Goal: Task Accomplishment & Management: Manage account settings

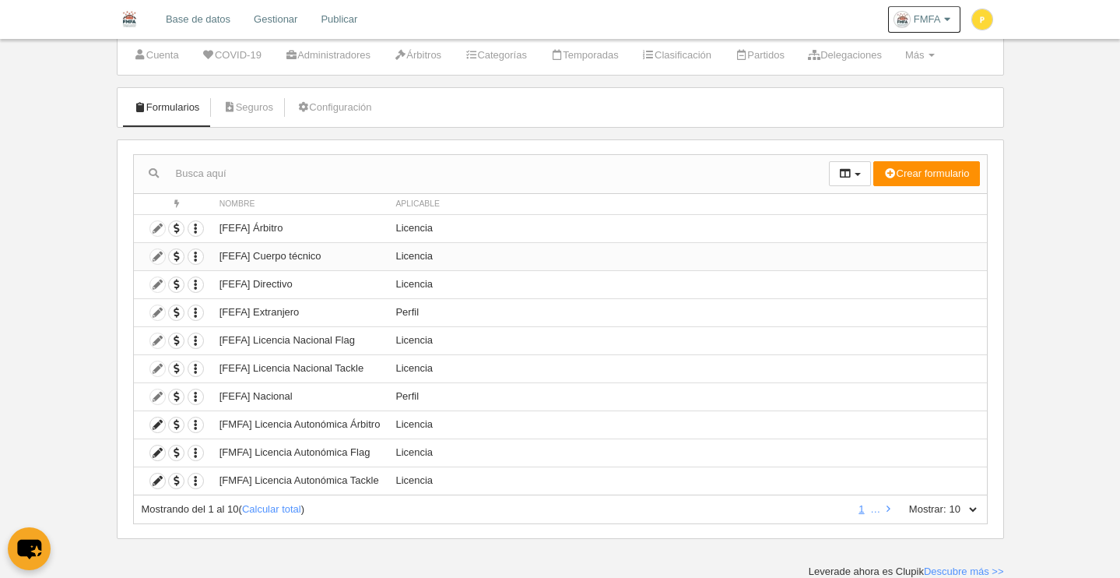
scroll to position [43, 0]
click at [156, 229] on td "Duplicar formulario Borrar formulario" at bounding box center [173, 228] width 78 height 28
click at [157, 427] on icon at bounding box center [157, 424] width 15 height 15
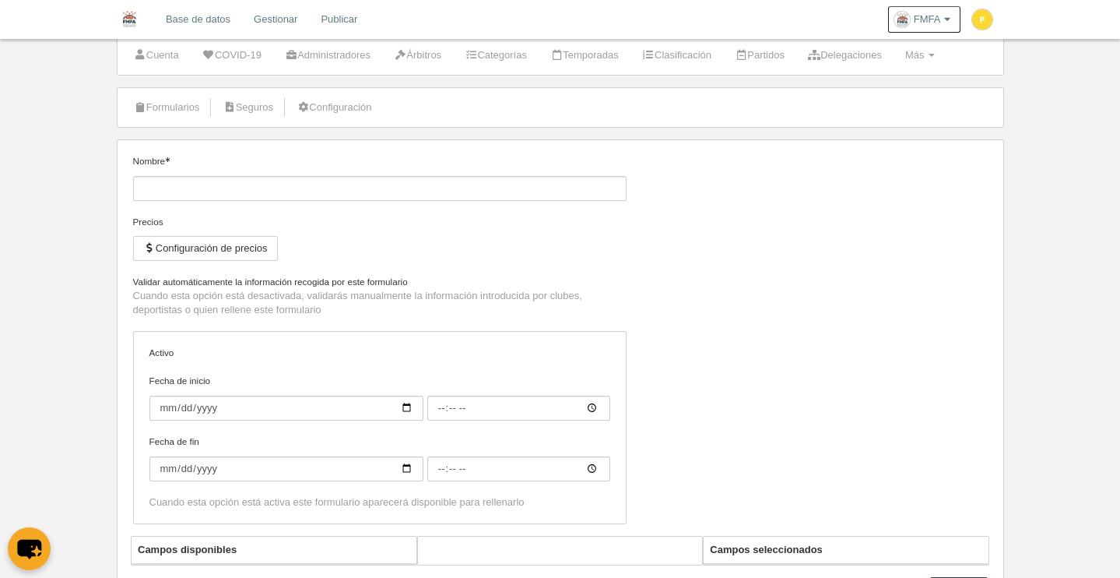
type input "[FMFA] Licencia Autonómica Árbitro"
checkbox input "true"
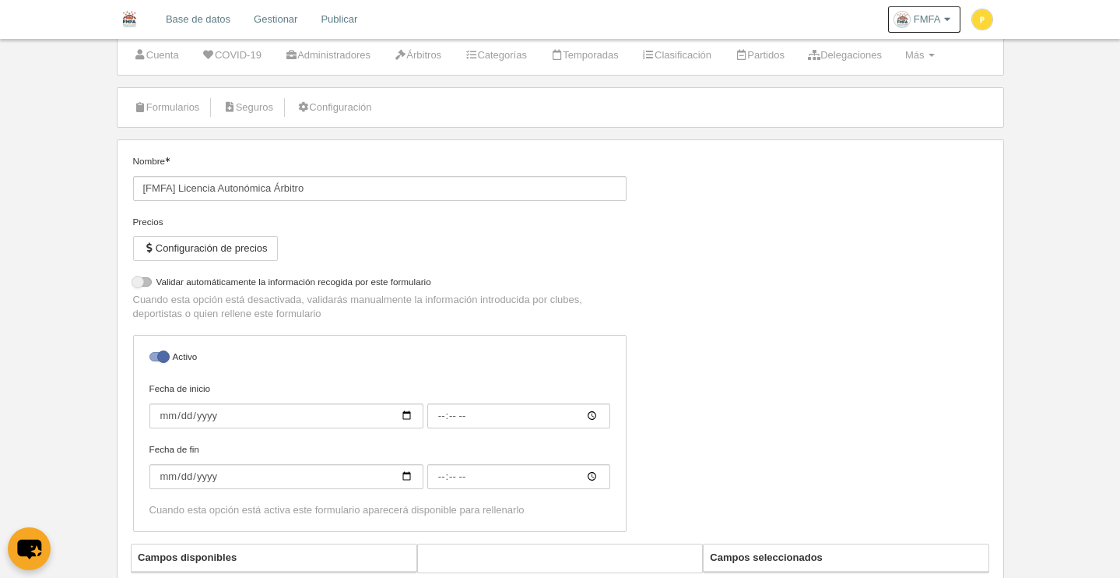
select select "selected"
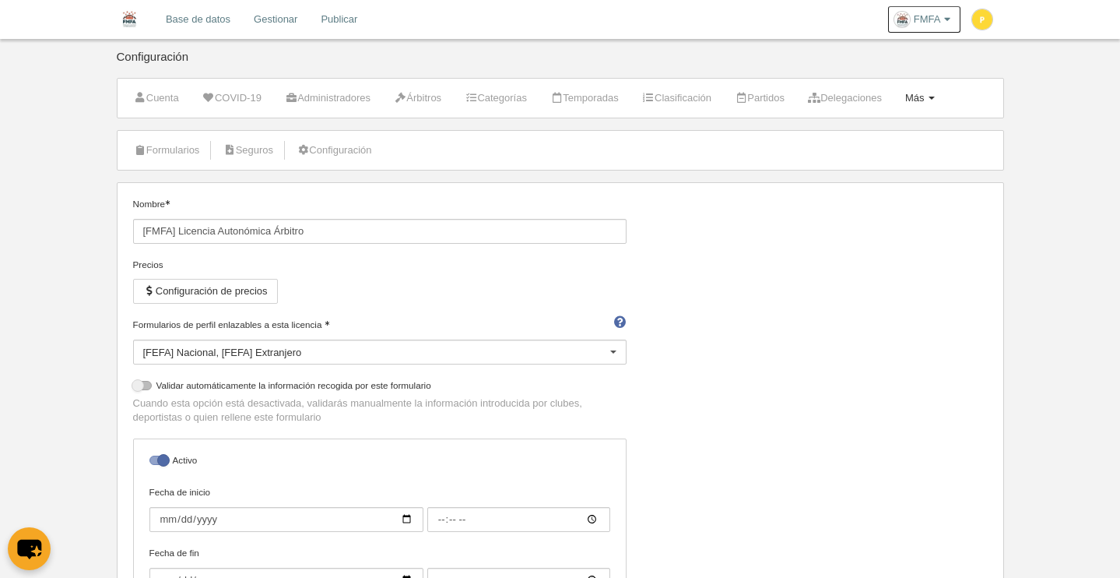
click at [944, 93] on link "Más Menú" at bounding box center [920, 97] width 47 height 23
click at [927, 209] on link "Reglas de numeración" at bounding box center [870, 211] width 145 height 25
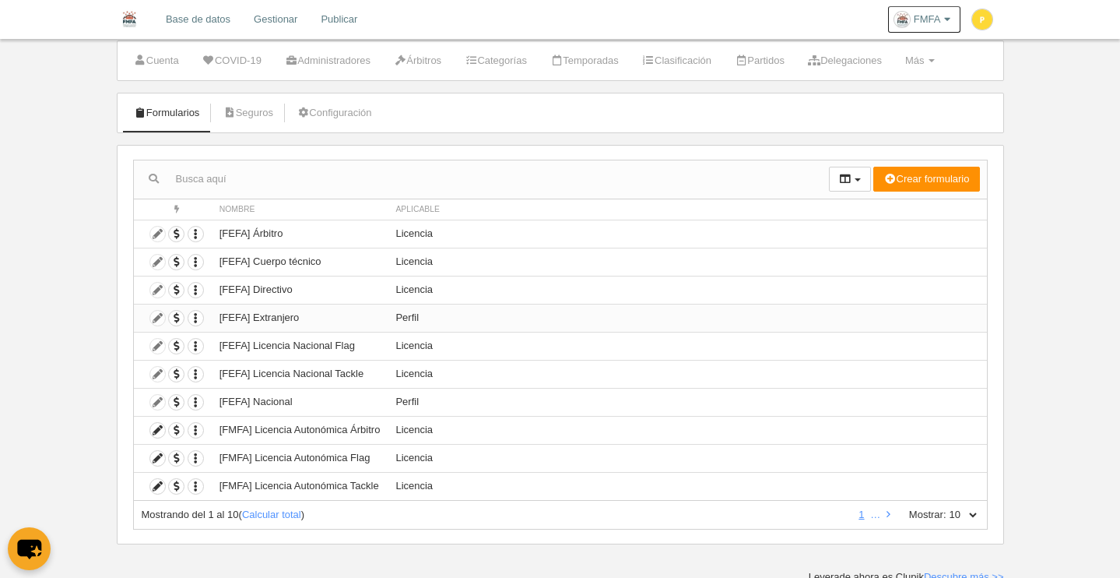
scroll to position [43, 0]
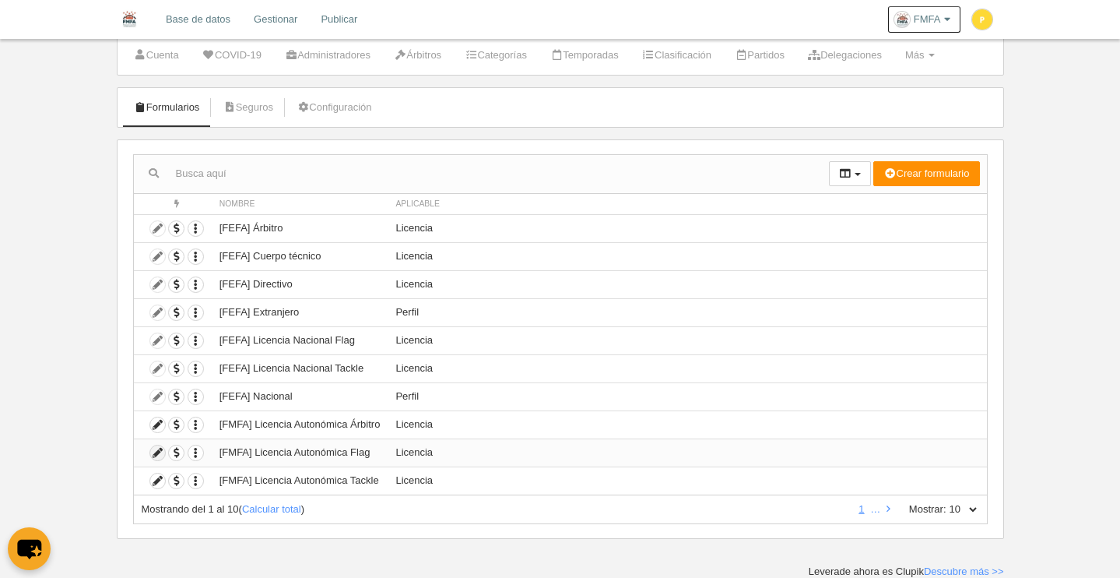
click at [160, 453] on icon at bounding box center [157, 452] width 15 height 15
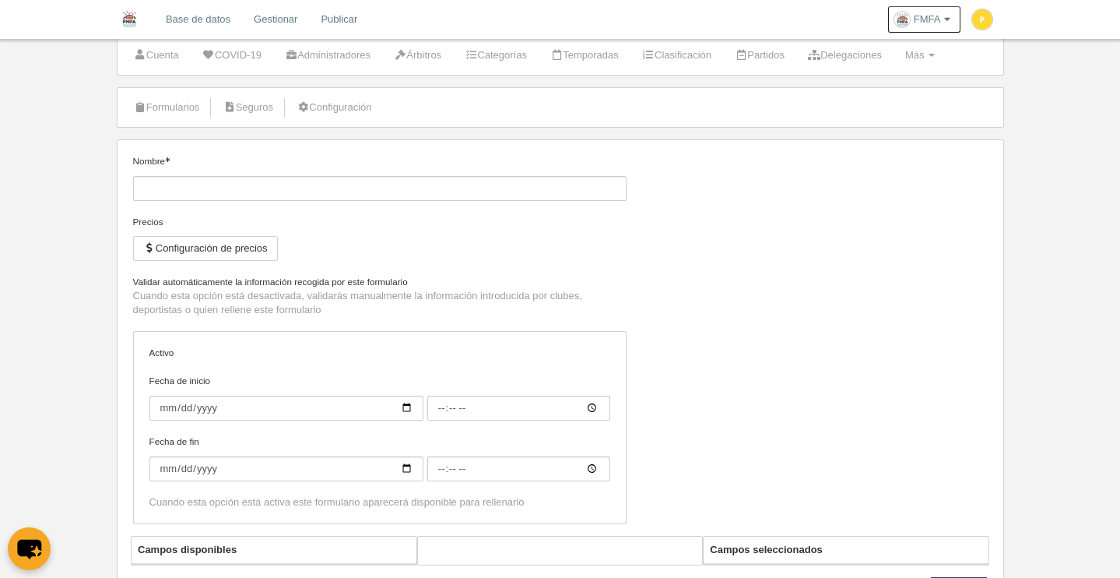
type input "[FMFA] Licencia Autonómica Flag"
checkbox input "true"
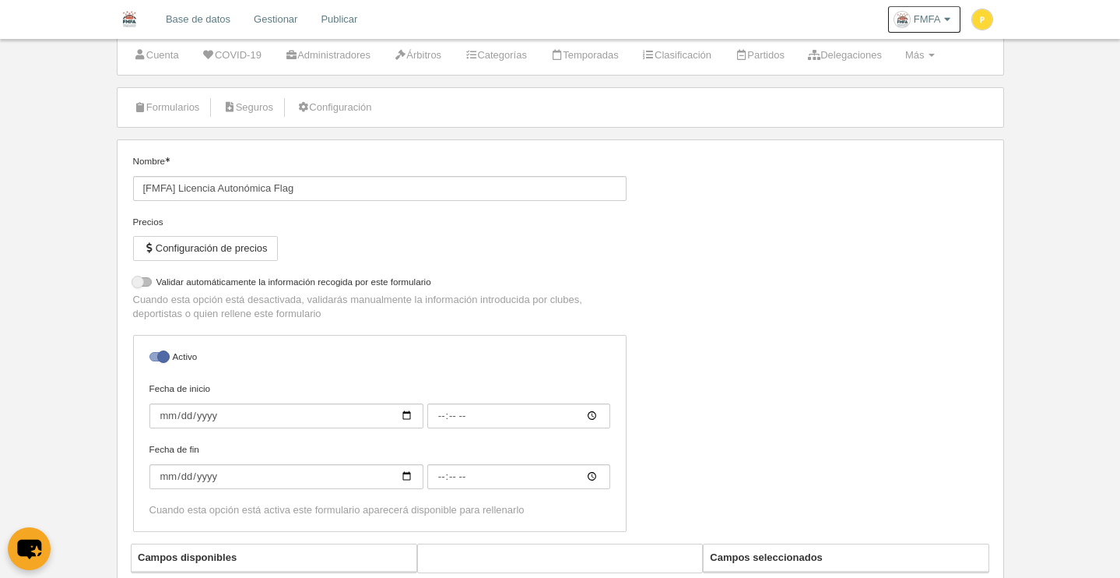
select select "selected"
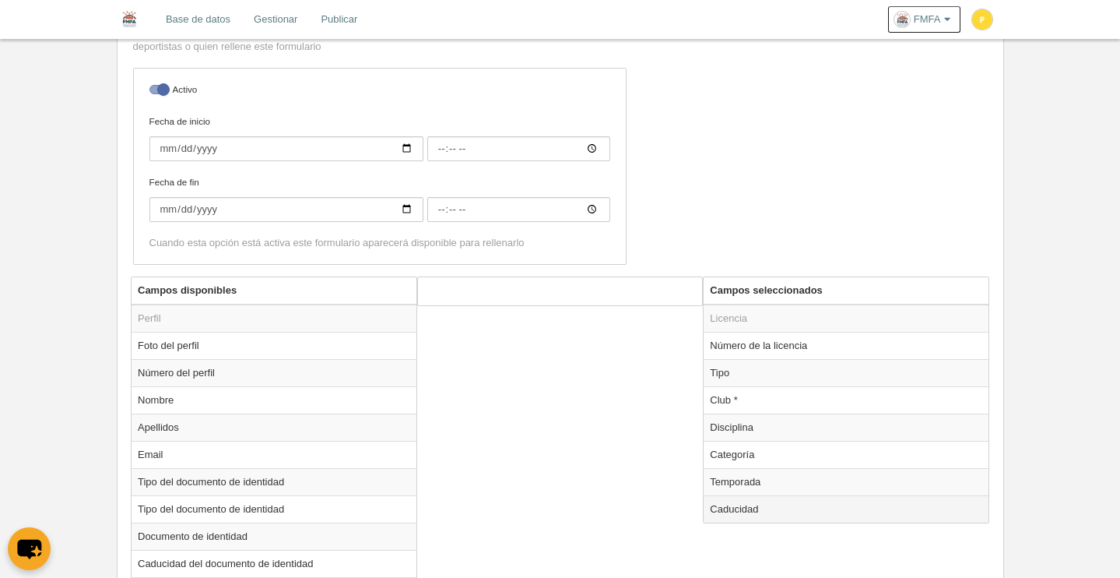
scroll to position [388, 0]
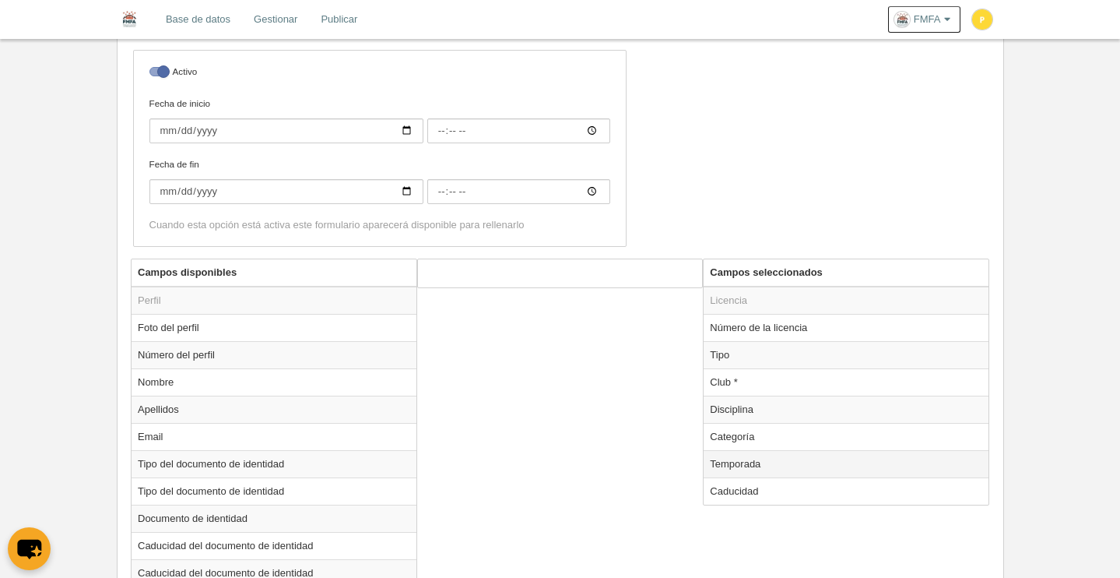
click at [754, 469] on td "Temporada" at bounding box center [846, 463] width 285 height 27
radio input "true"
select select "8371"
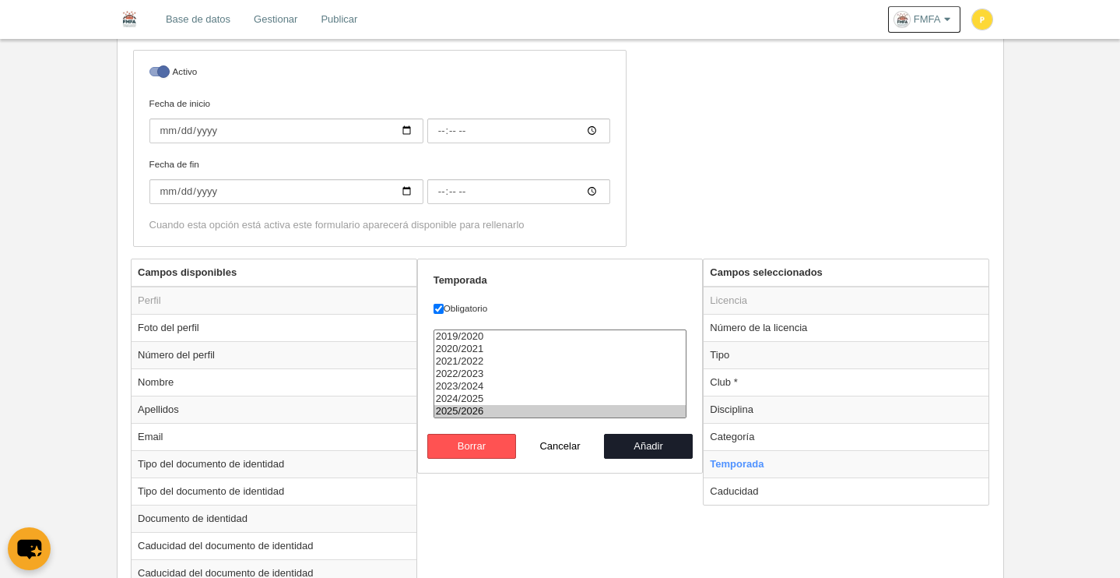
click at [505, 411] on option "2025/2026" at bounding box center [560, 411] width 252 height 12
click at [659, 447] on button "Añadir" at bounding box center [648, 446] width 89 height 25
radio input "false"
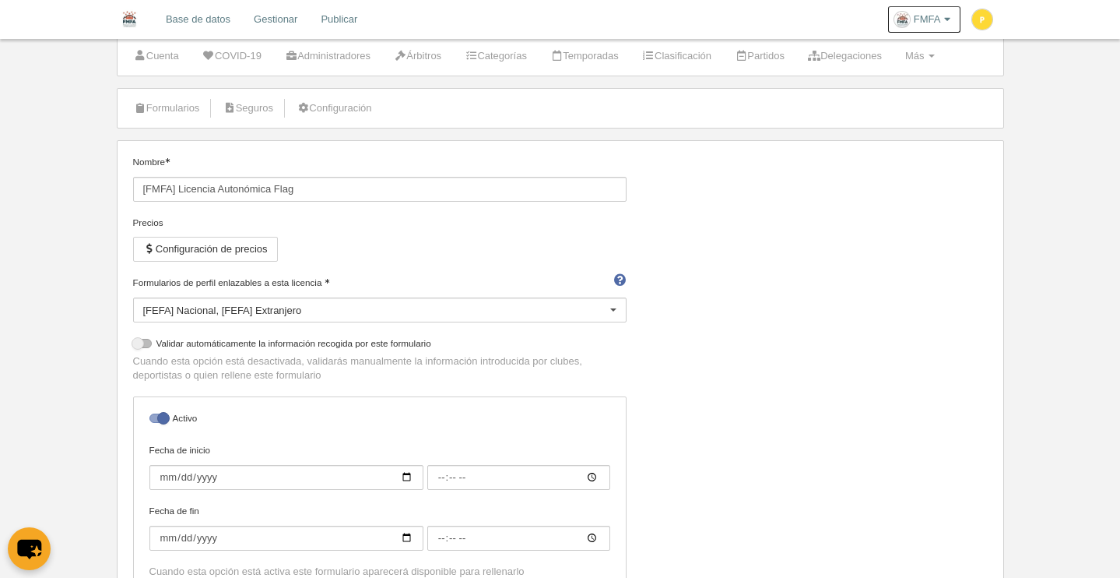
scroll to position [0, 0]
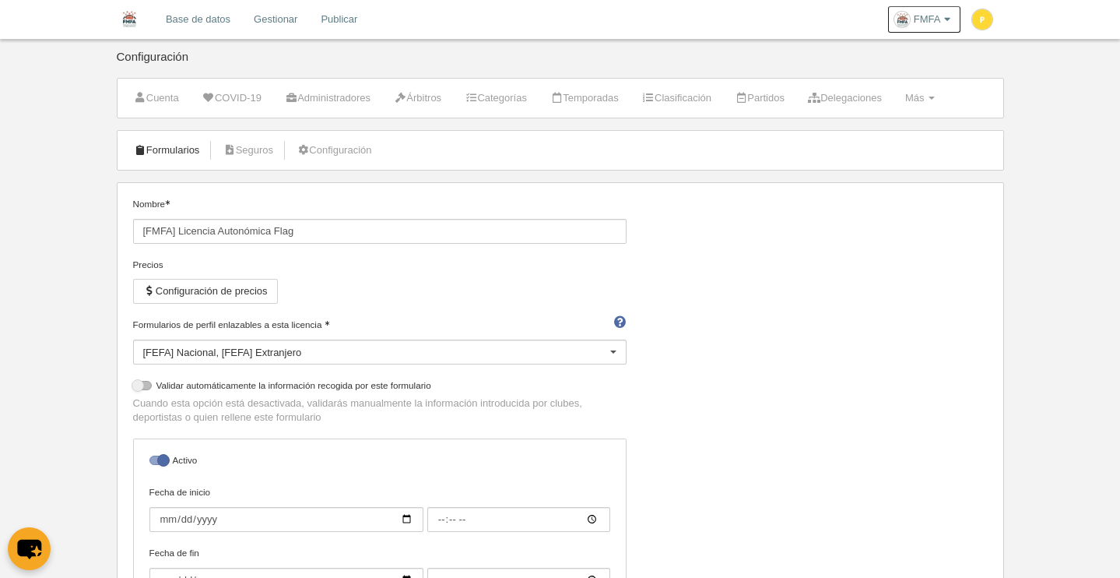
click at [178, 144] on link "Formularios" at bounding box center [166, 150] width 83 height 23
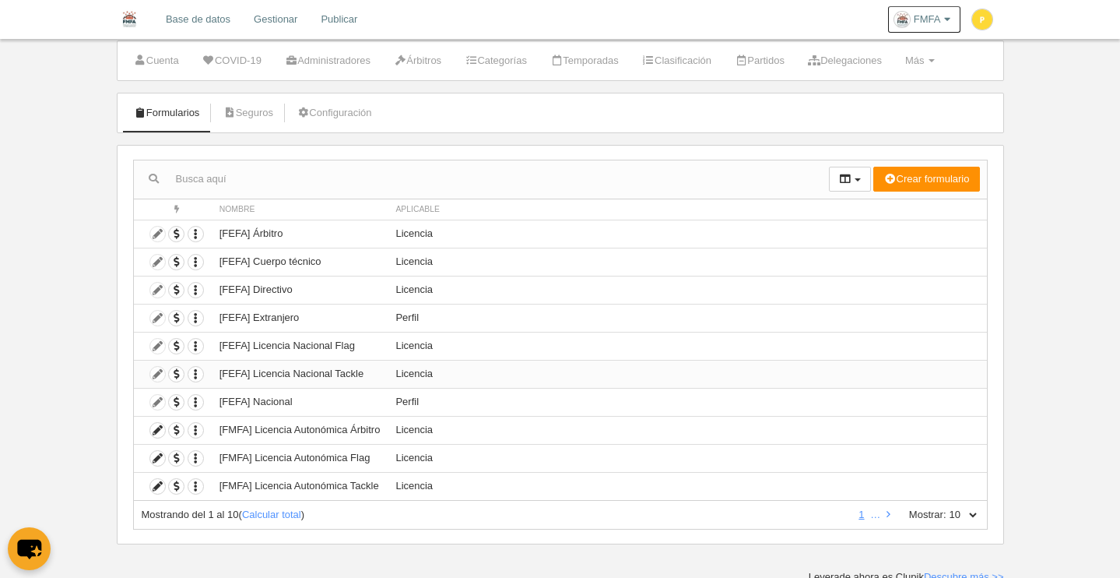
scroll to position [43, 0]
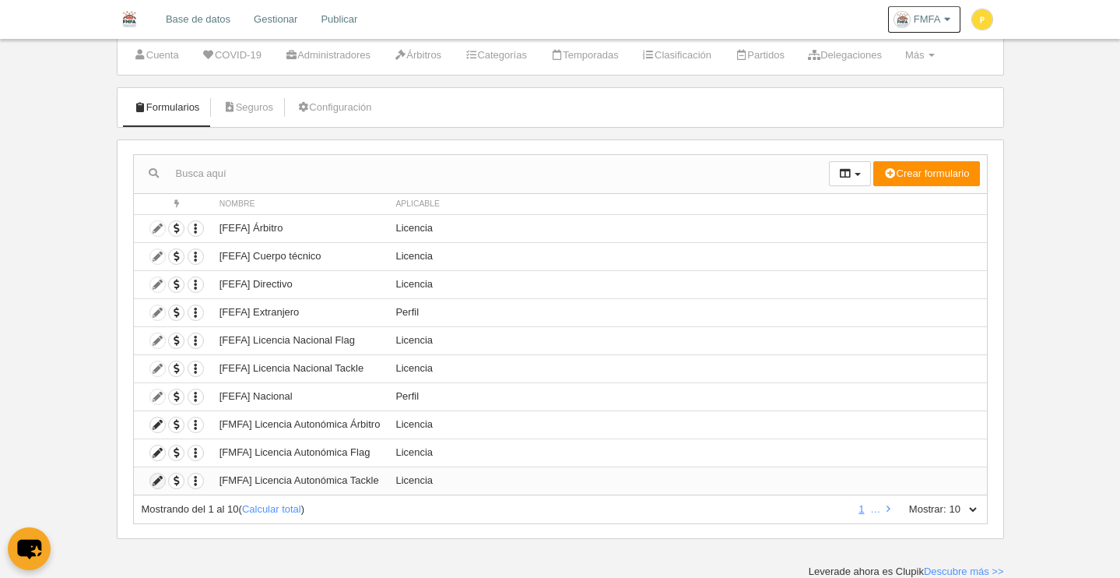
click at [155, 483] on icon at bounding box center [157, 480] width 15 height 15
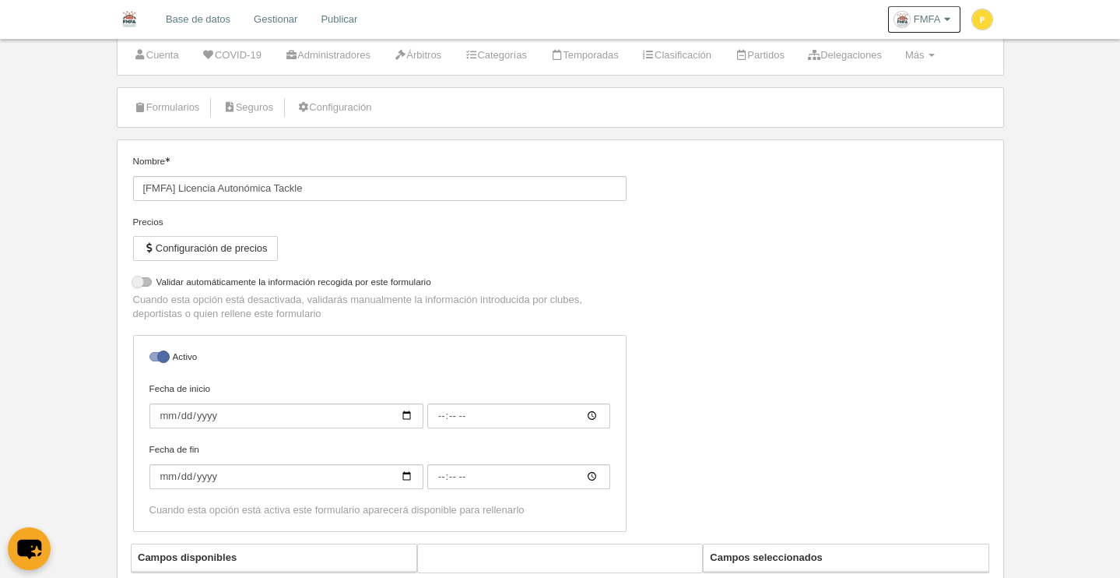
select select "selected"
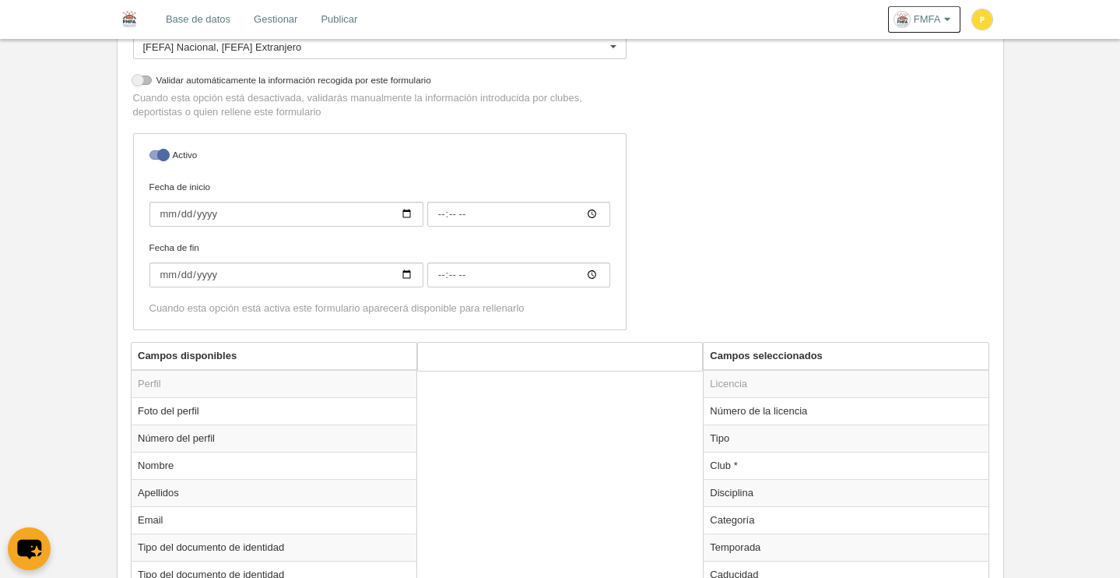
scroll to position [384, 0]
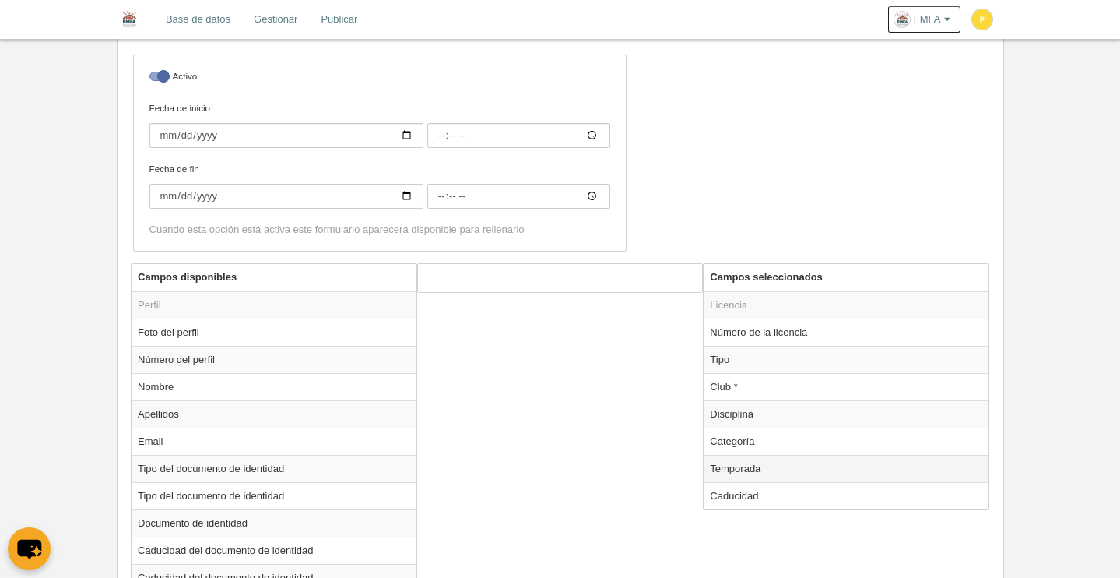
click at [740, 471] on td "Temporada" at bounding box center [846, 468] width 285 height 27
radio input "true"
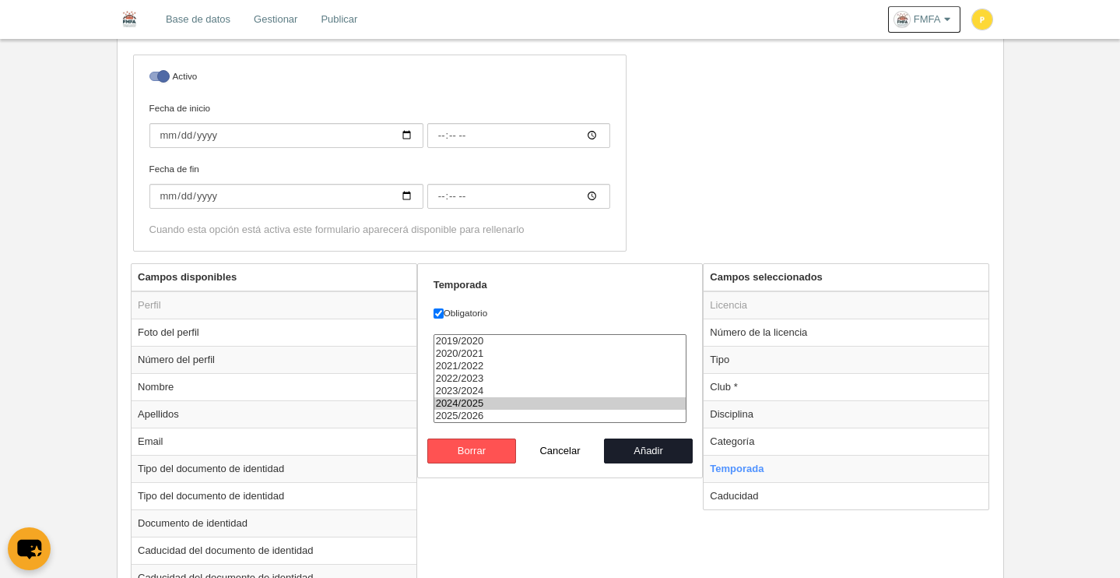
select select "8371"
click at [476, 419] on option "2025/2026" at bounding box center [560, 416] width 252 height 12
click at [659, 454] on button "Añadir" at bounding box center [648, 450] width 89 height 25
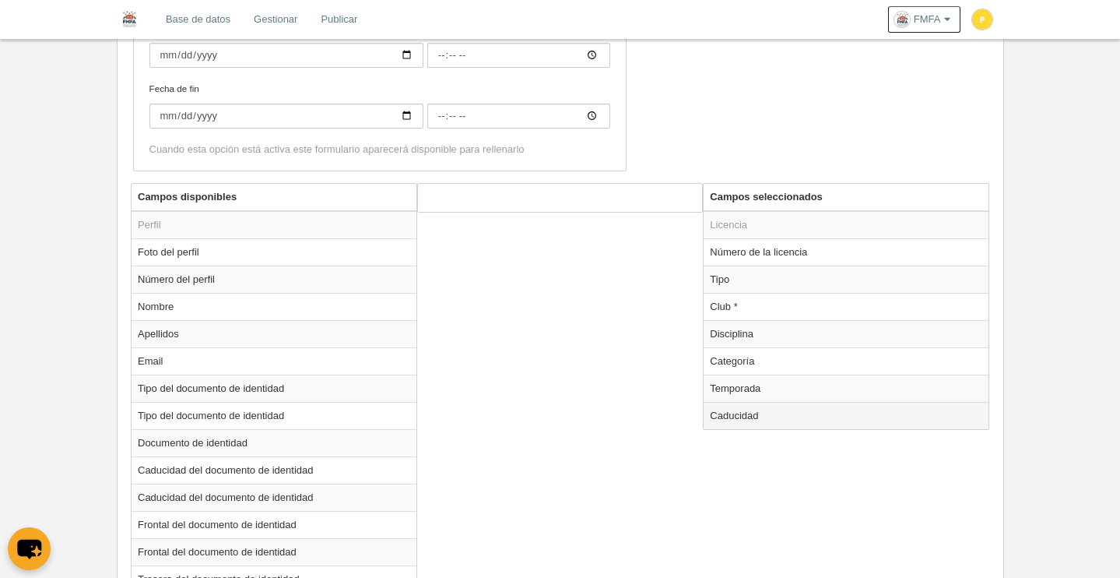
scroll to position [498, 0]
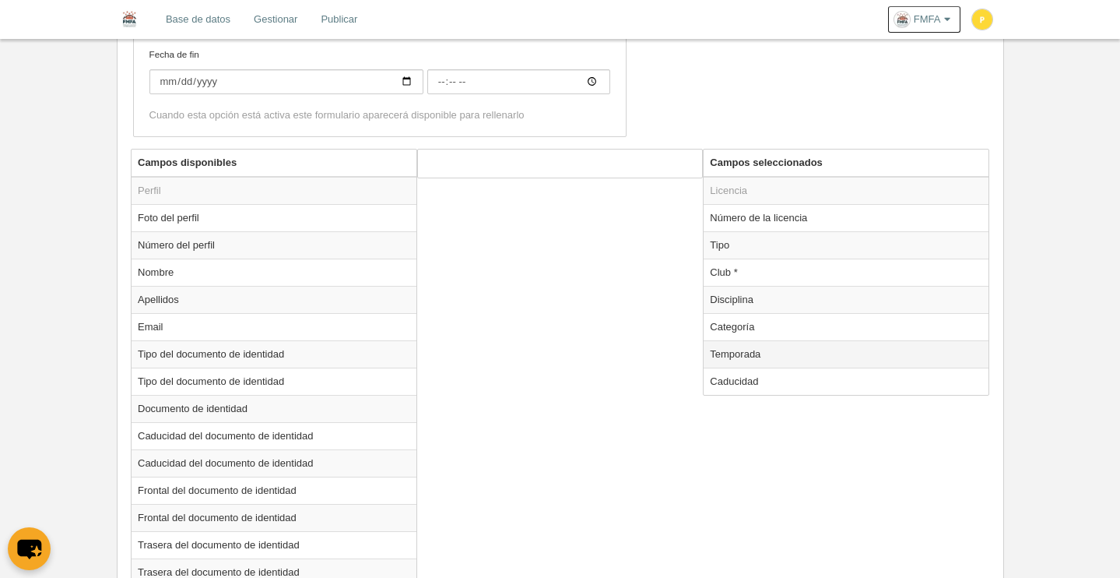
click at [764, 353] on td "Temporada" at bounding box center [846, 353] width 285 height 27
radio input "true"
select select "8371"
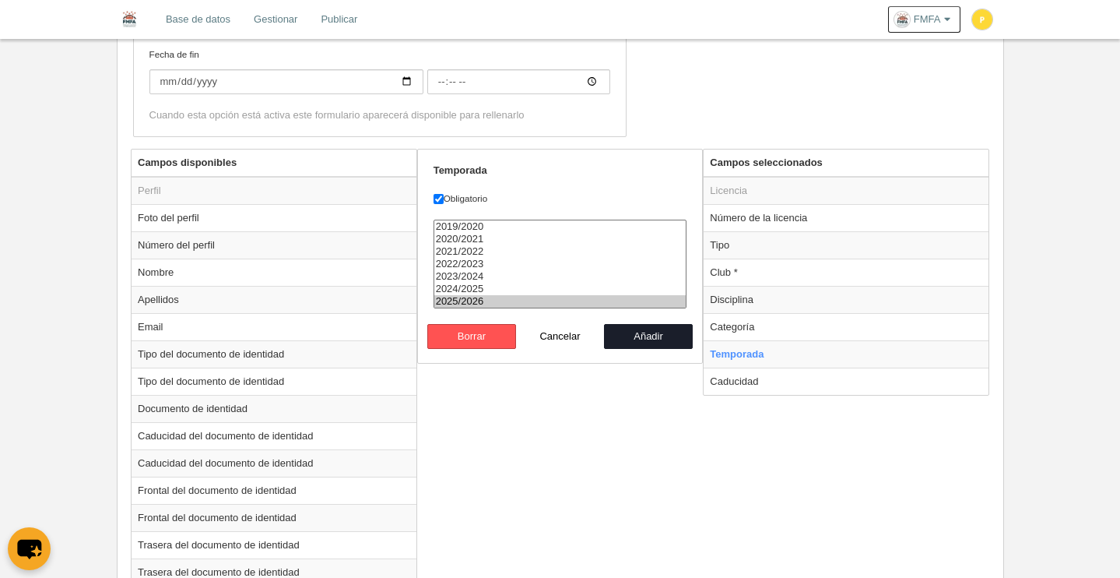
drag, startPoint x: 584, startPoint y: 432, endPoint x: 598, endPoint y: 434, distance: 14.1
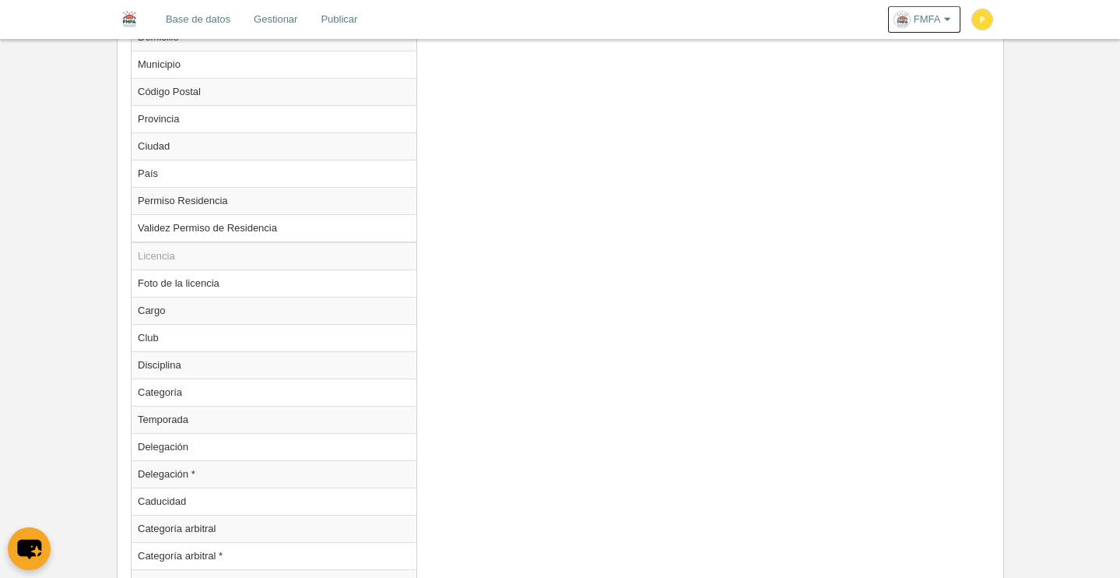
scroll to position [1415, 0]
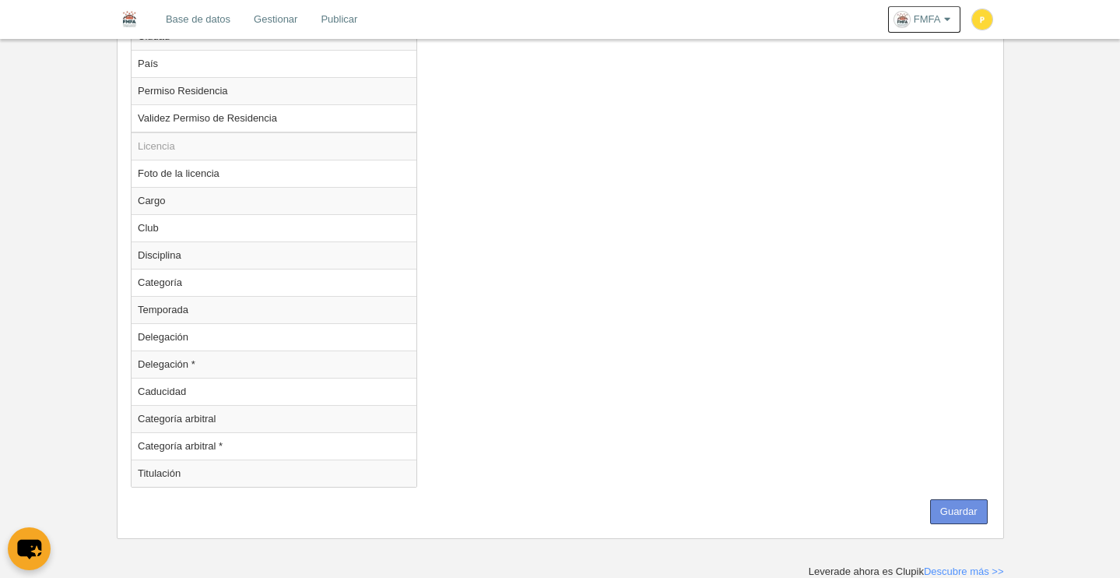
click at [966, 510] on button "Guardar" at bounding box center [959, 511] width 58 height 25
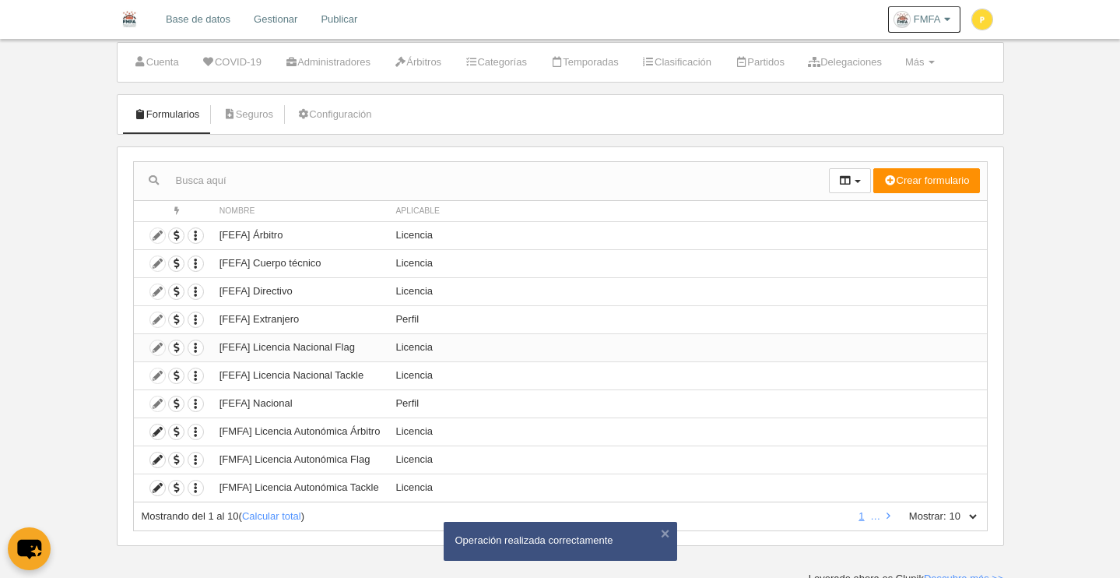
scroll to position [43, 0]
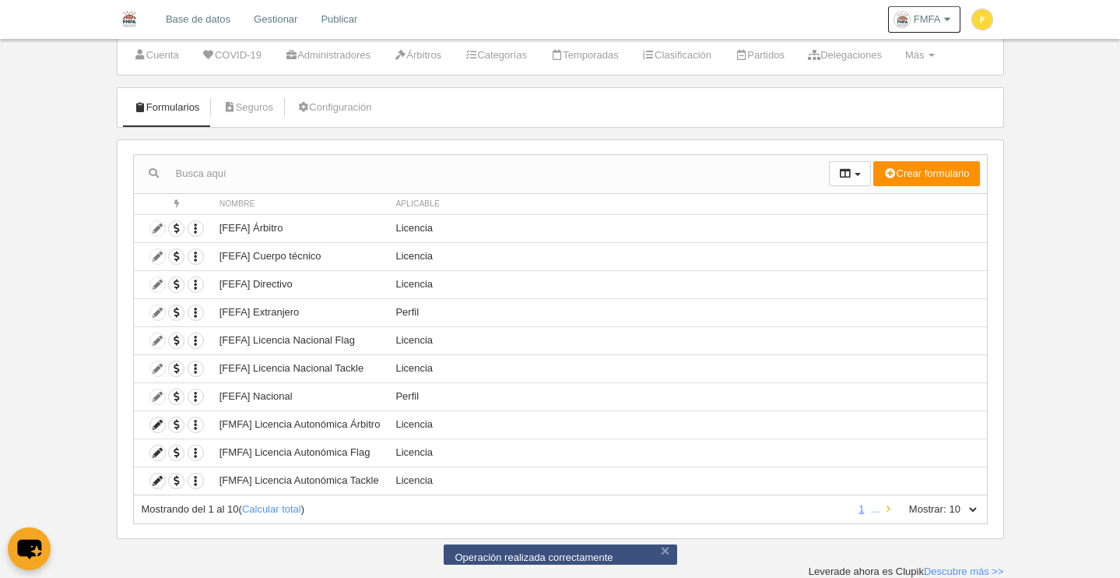
click at [885, 506] on link at bounding box center [889, 509] width 10 height 12
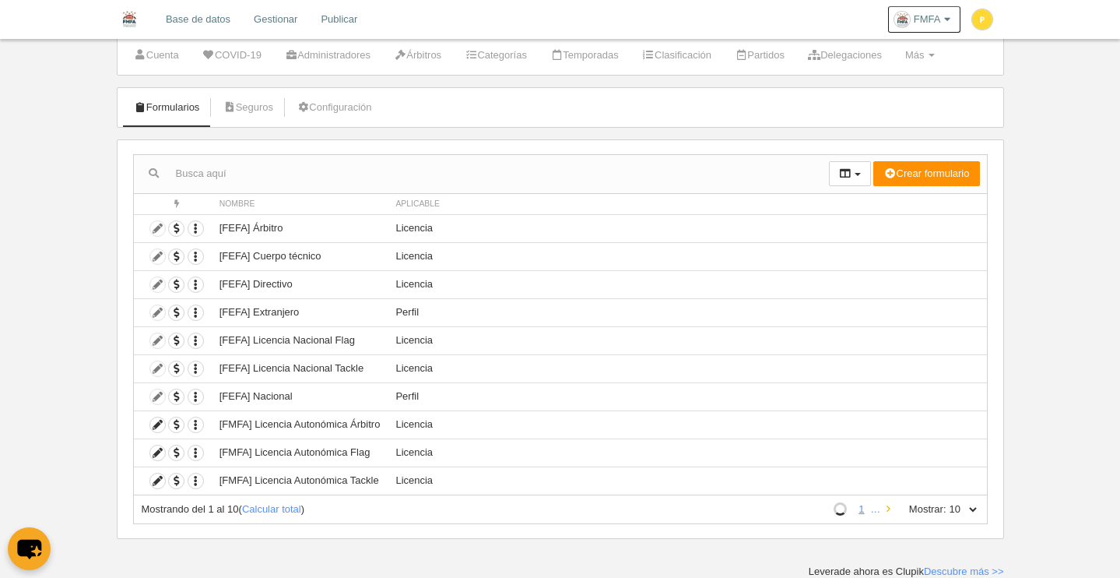
scroll to position [0, 0]
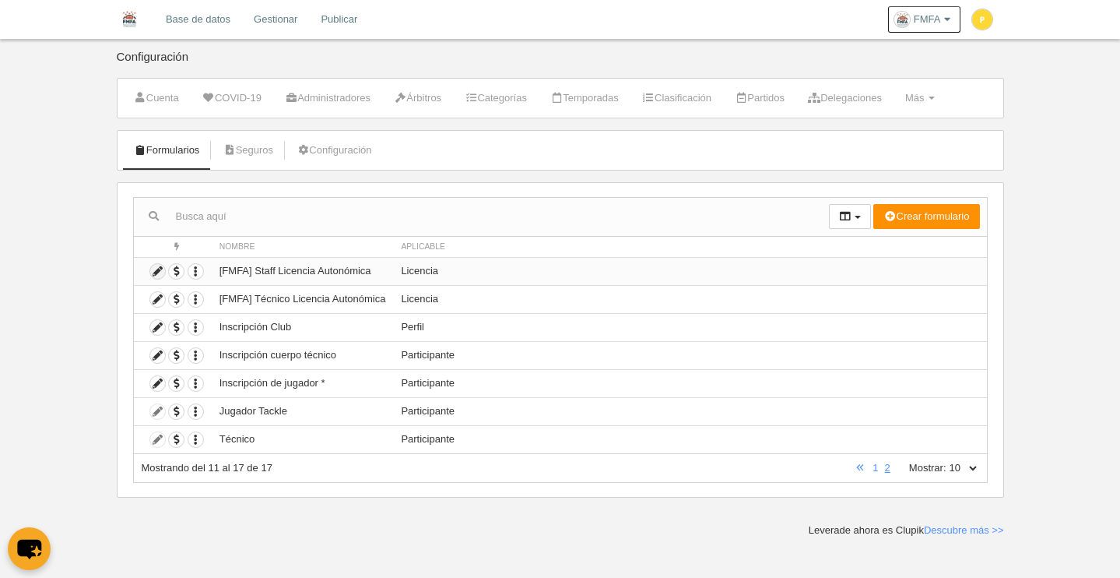
click at [157, 269] on icon at bounding box center [157, 271] width 15 height 15
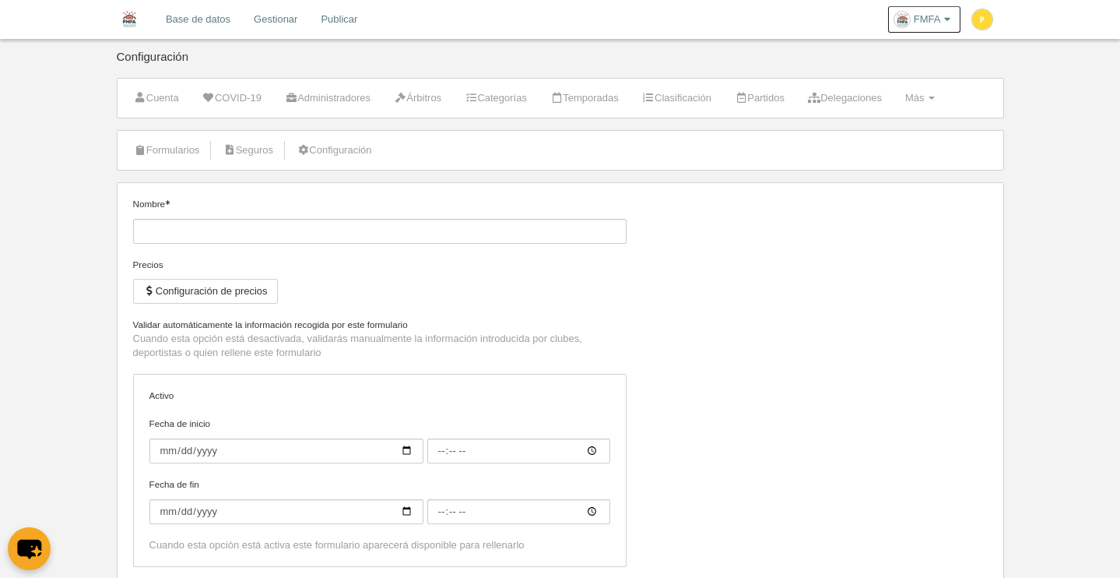
type input "[FMFA] Staff Licencia Autonómica"
checkbox input "true"
select select "selected"
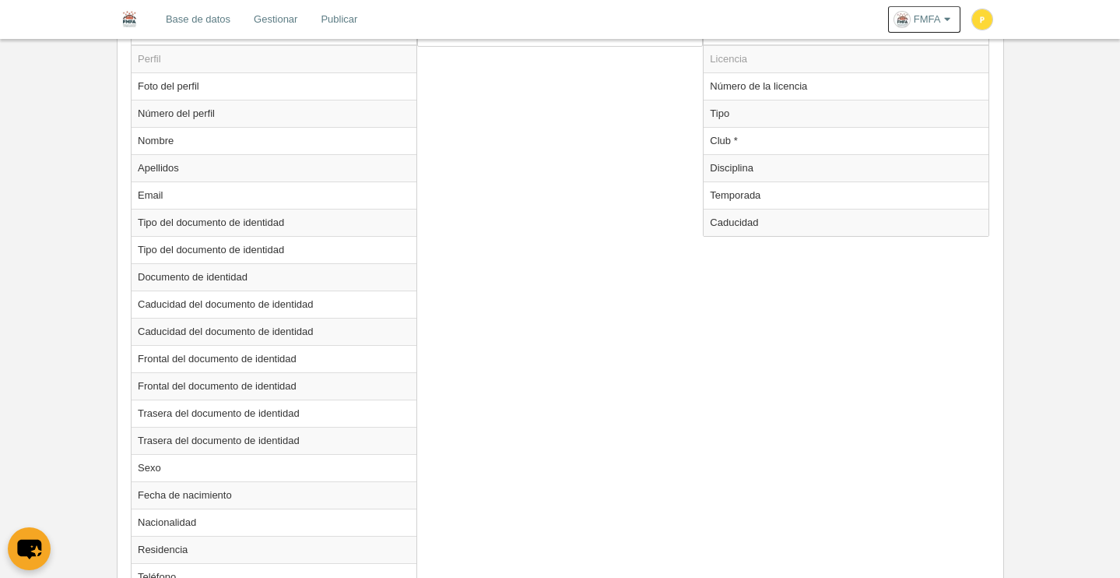
scroll to position [591, 0]
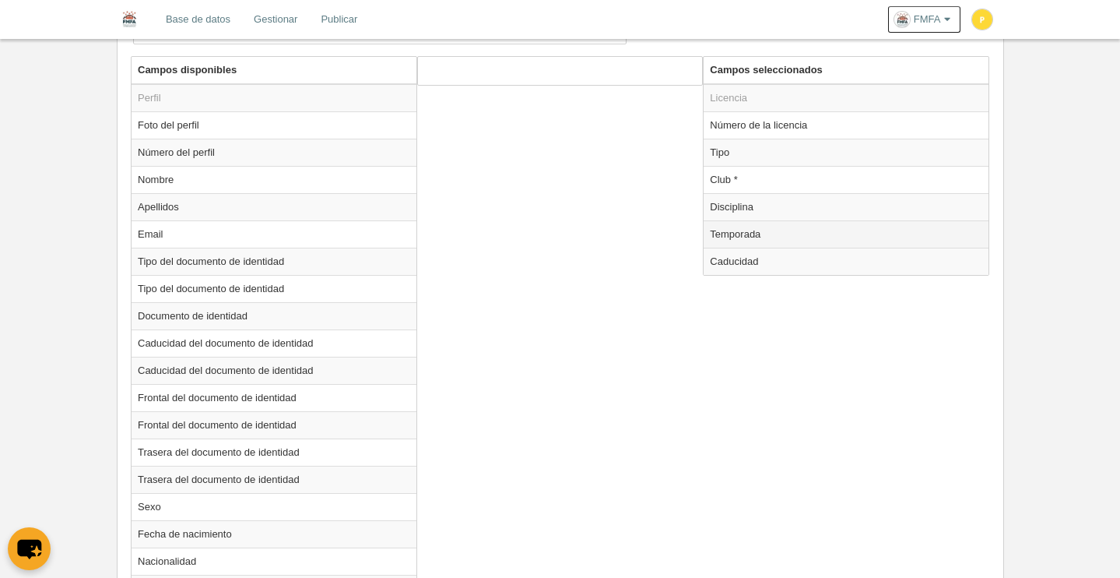
click at [756, 231] on td "Temporada" at bounding box center [846, 233] width 285 height 27
radio input "true"
select select "8371"
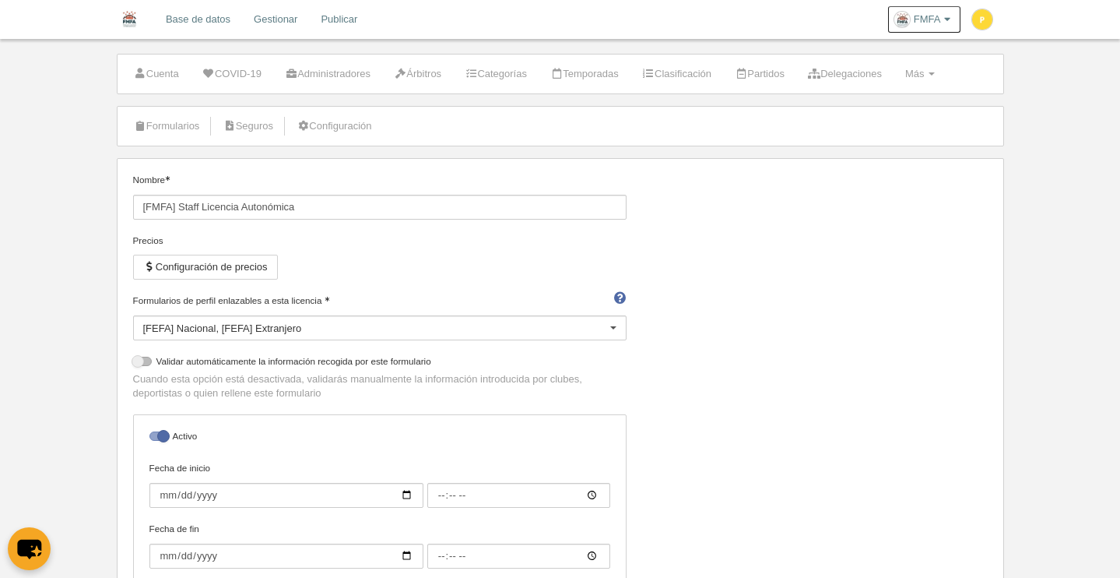
scroll to position [0, 0]
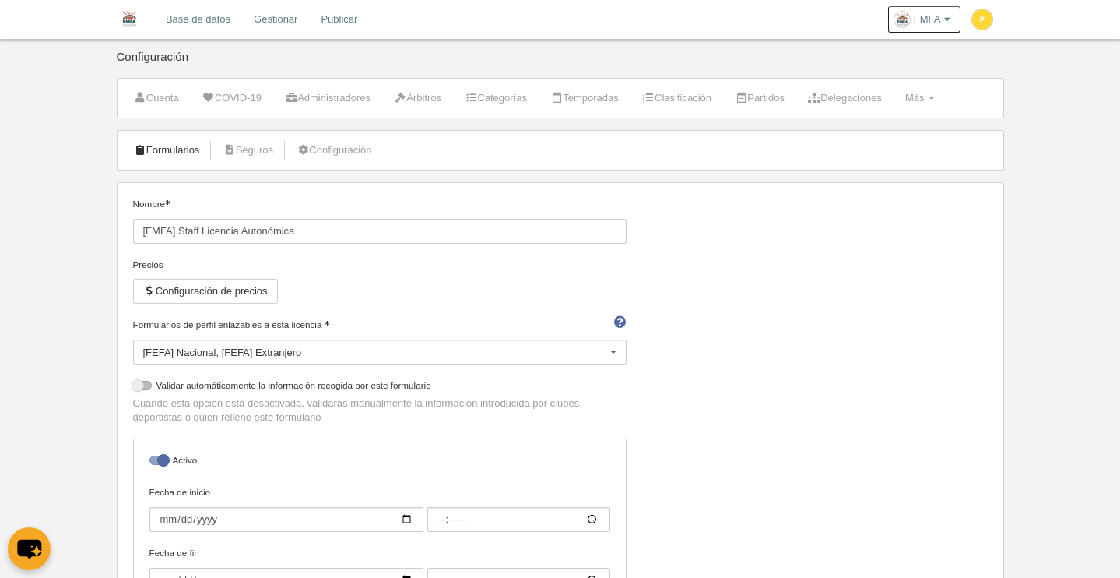
click at [163, 151] on link "Formularios" at bounding box center [166, 150] width 83 height 23
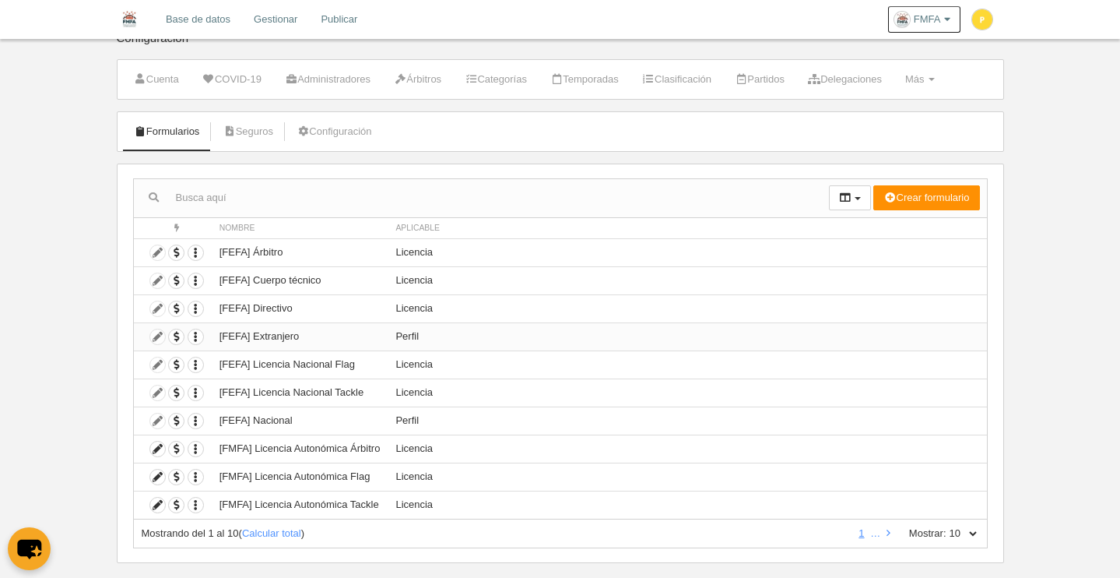
scroll to position [43, 0]
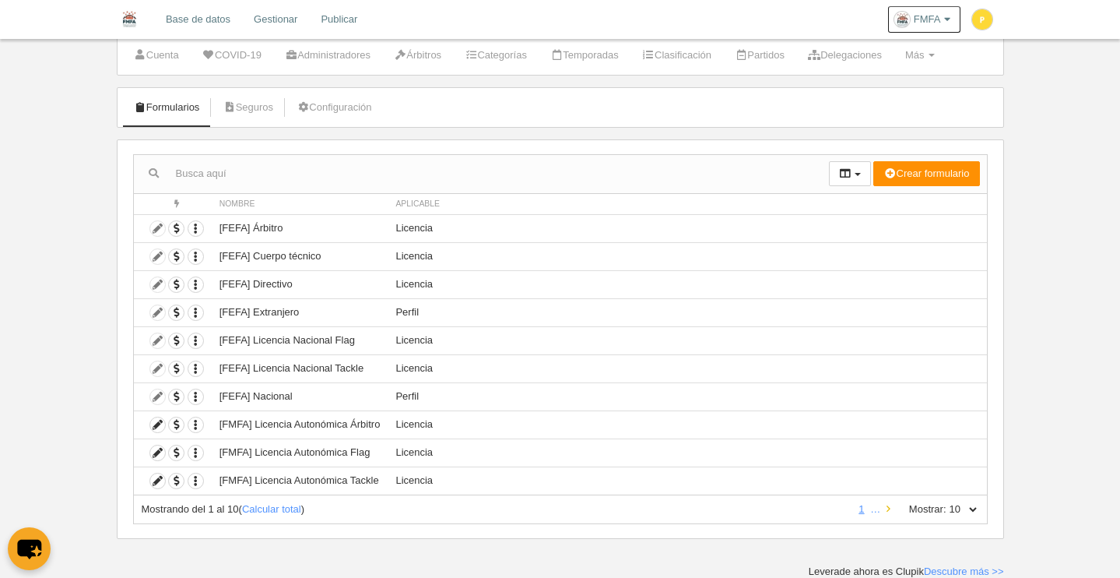
click at [889, 509] on icon at bounding box center [889, 509] width 4 height 10
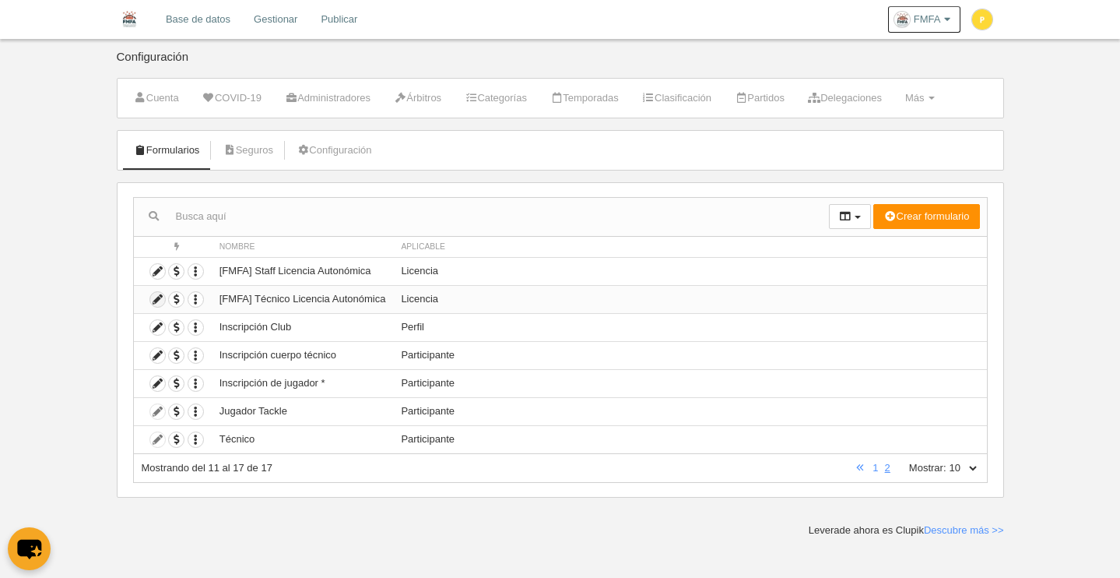
click at [160, 301] on icon at bounding box center [157, 299] width 15 height 15
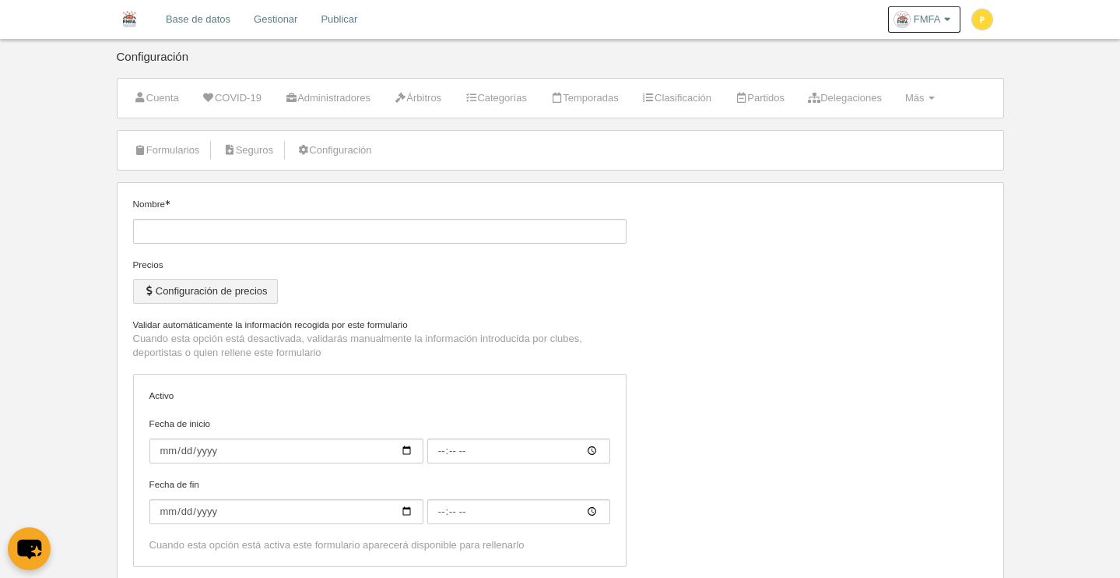
type input "[FMFA] Técnico Licencia Autonómica"
checkbox input "true"
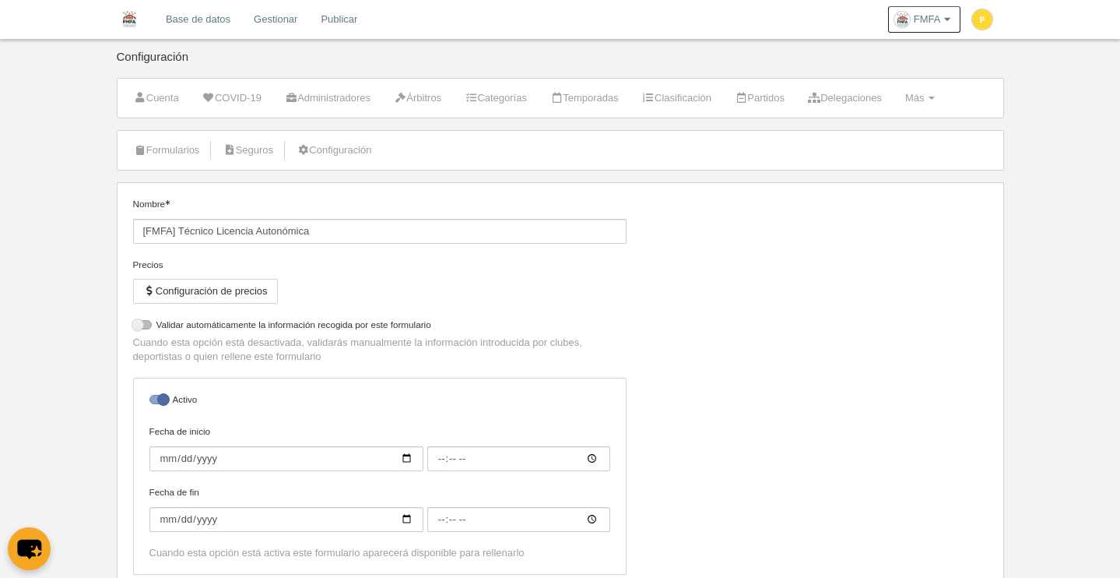
select select "selected"
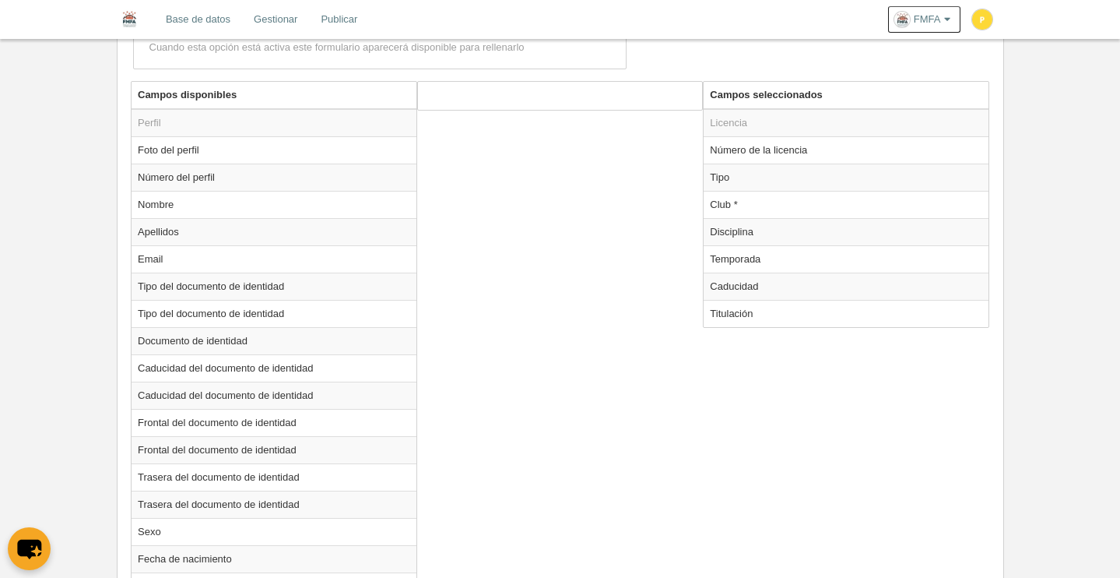
scroll to position [515, 0]
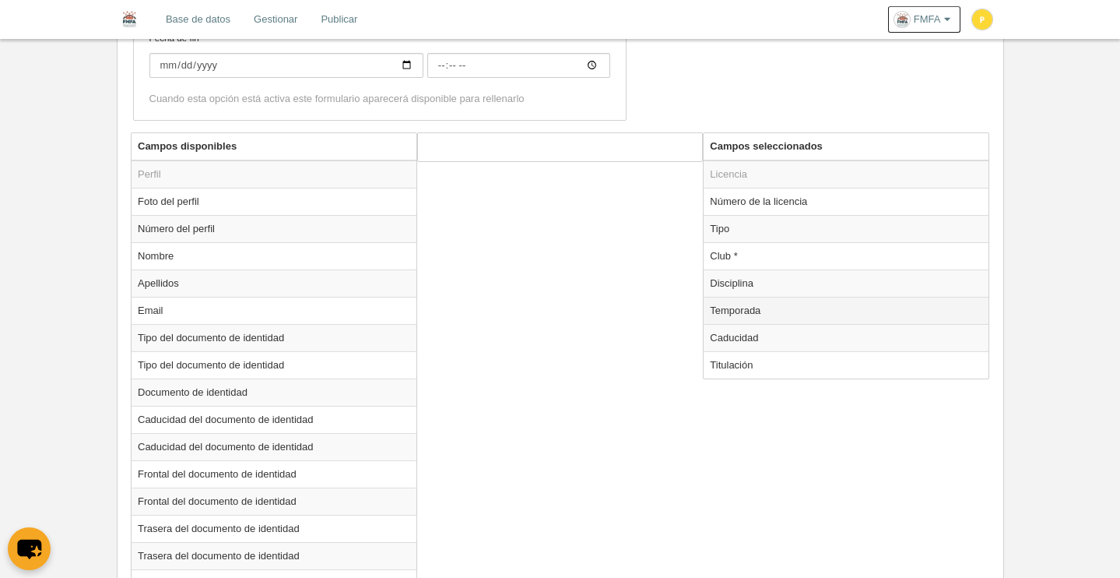
click at [738, 316] on td "Temporada" at bounding box center [846, 310] width 285 height 27
radio input "true"
select select "8371"
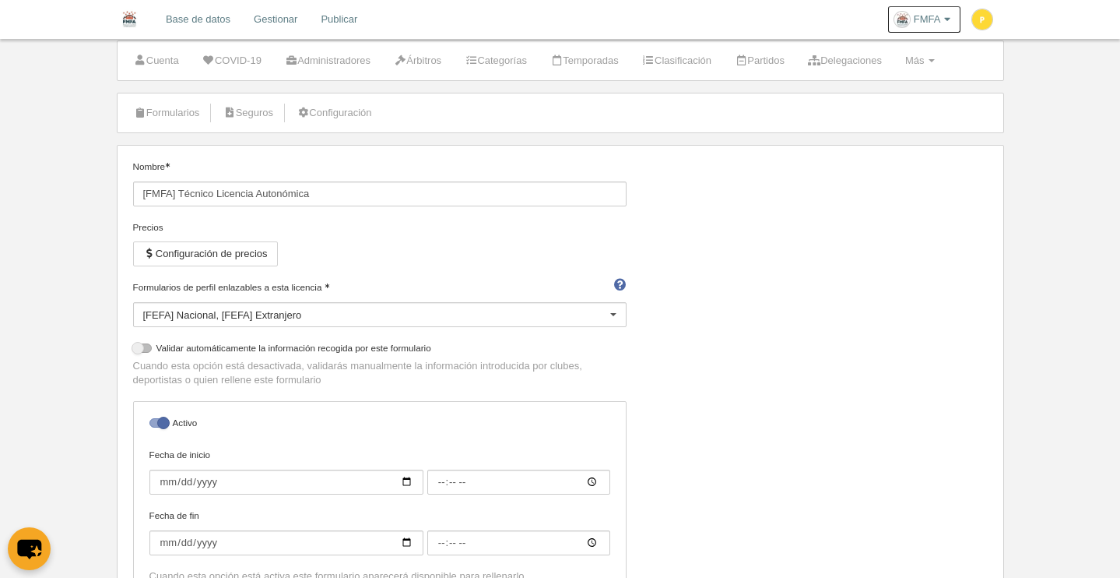
scroll to position [0, 0]
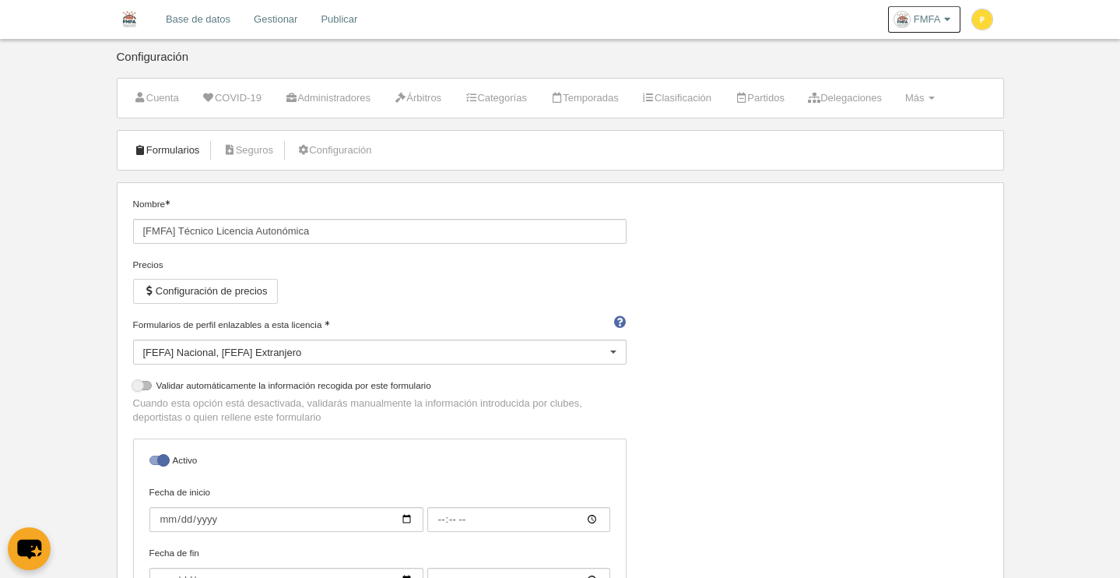
click at [174, 157] on link "Formularios" at bounding box center [166, 150] width 83 height 23
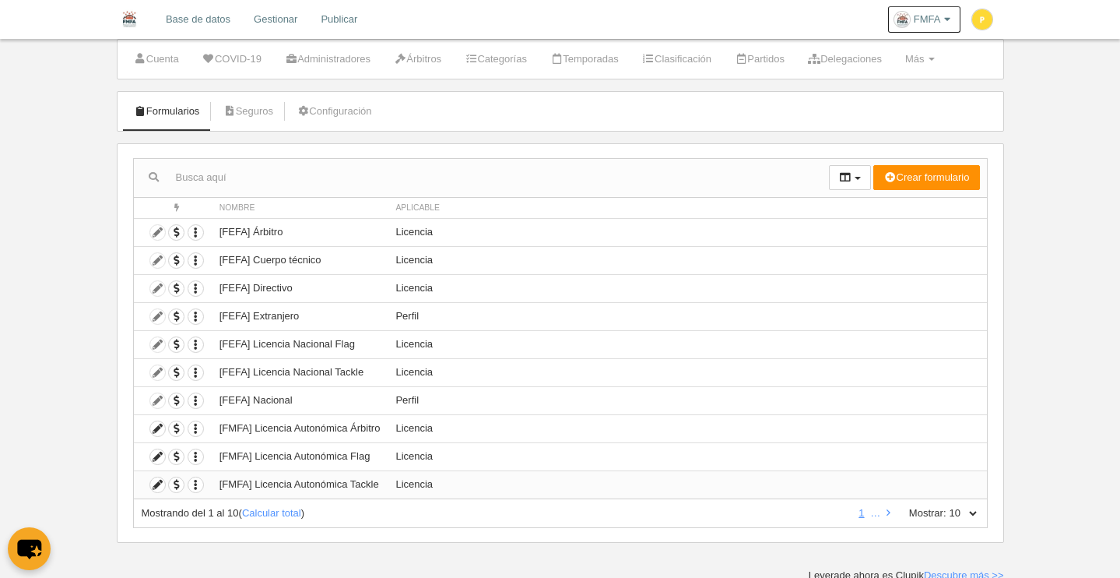
scroll to position [43, 0]
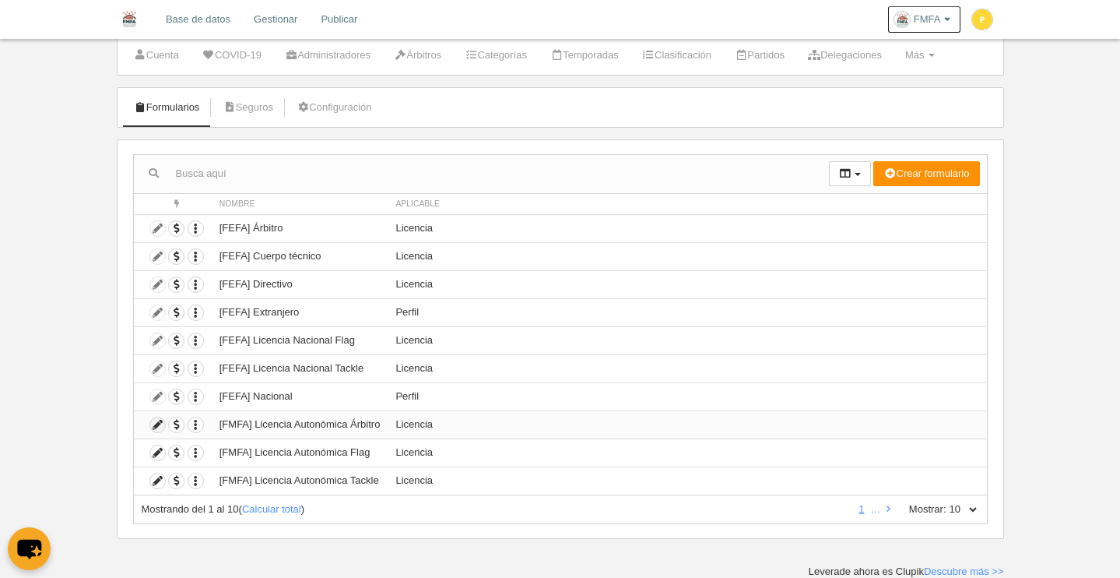
click at [156, 425] on icon at bounding box center [157, 424] width 15 height 15
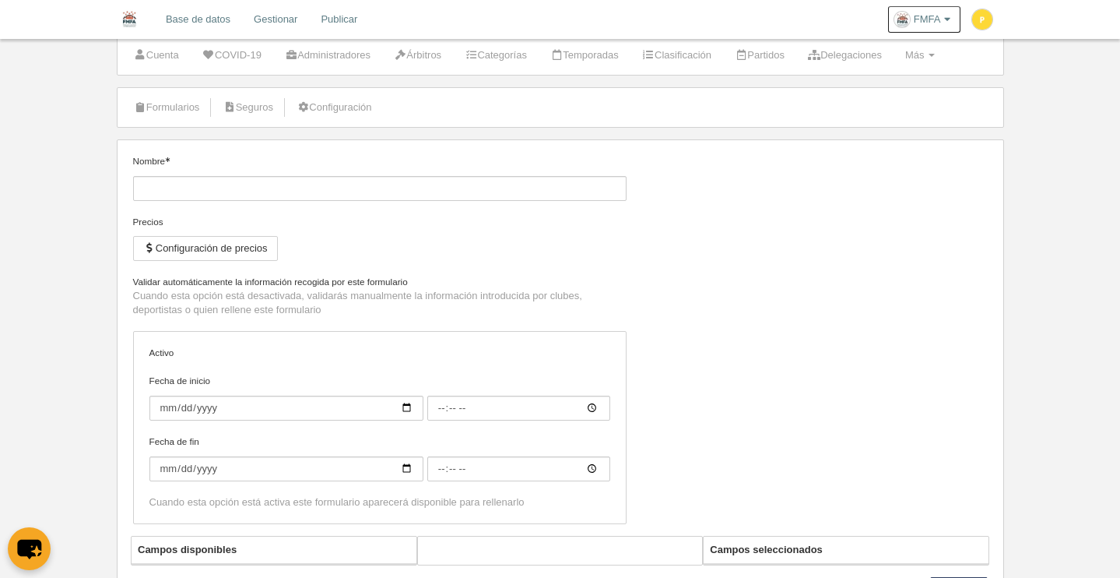
type input "[FMFA] Licencia Autonómica Árbitro"
checkbox input "true"
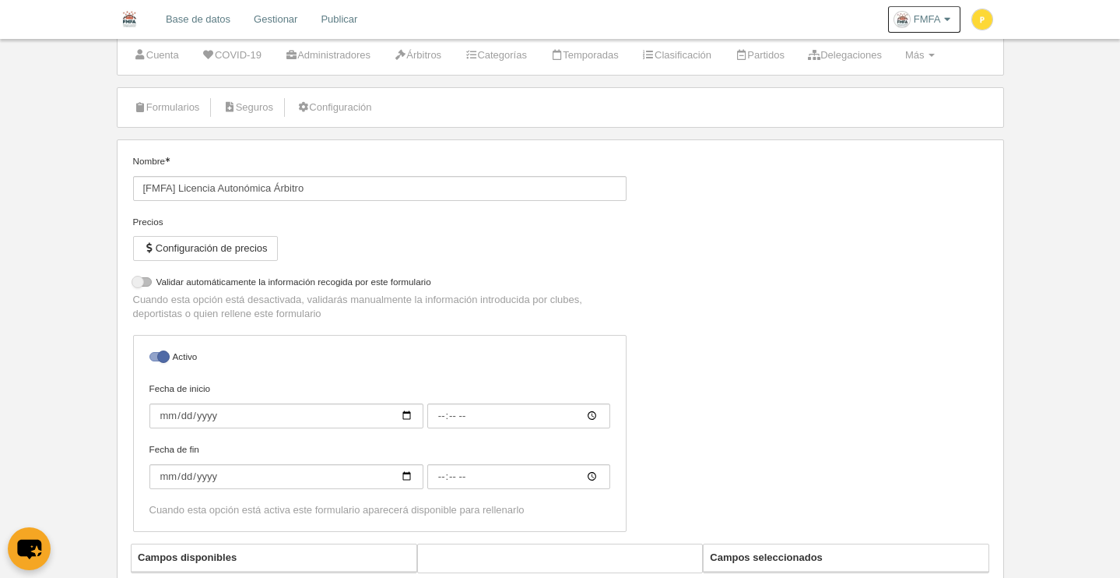
select select "selected"
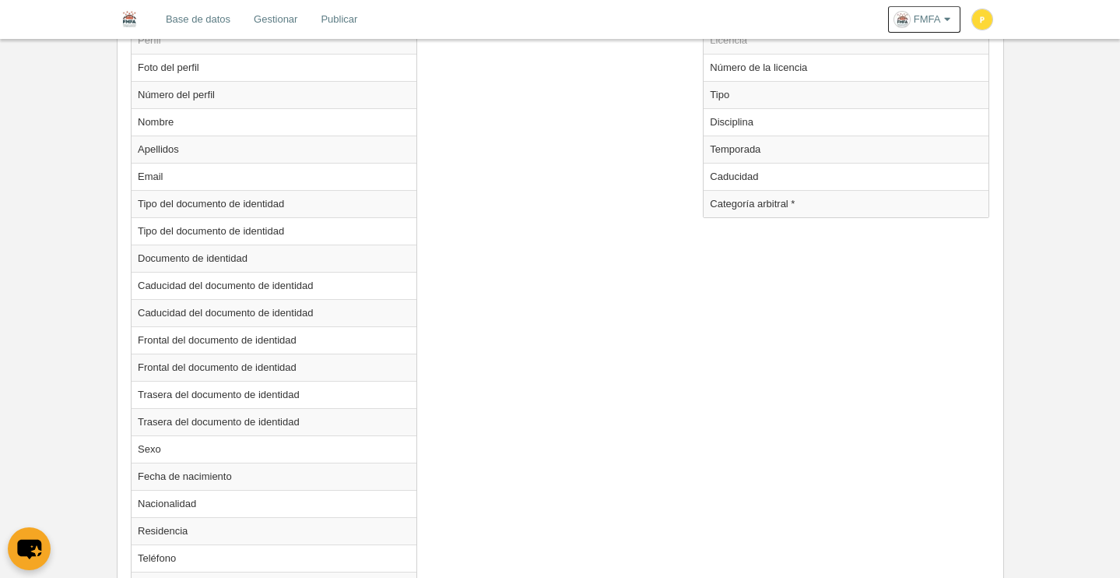
scroll to position [649, 0]
click at [751, 148] on td "Temporada" at bounding box center [846, 148] width 285 height 27
radio input "true"
select select "8371"
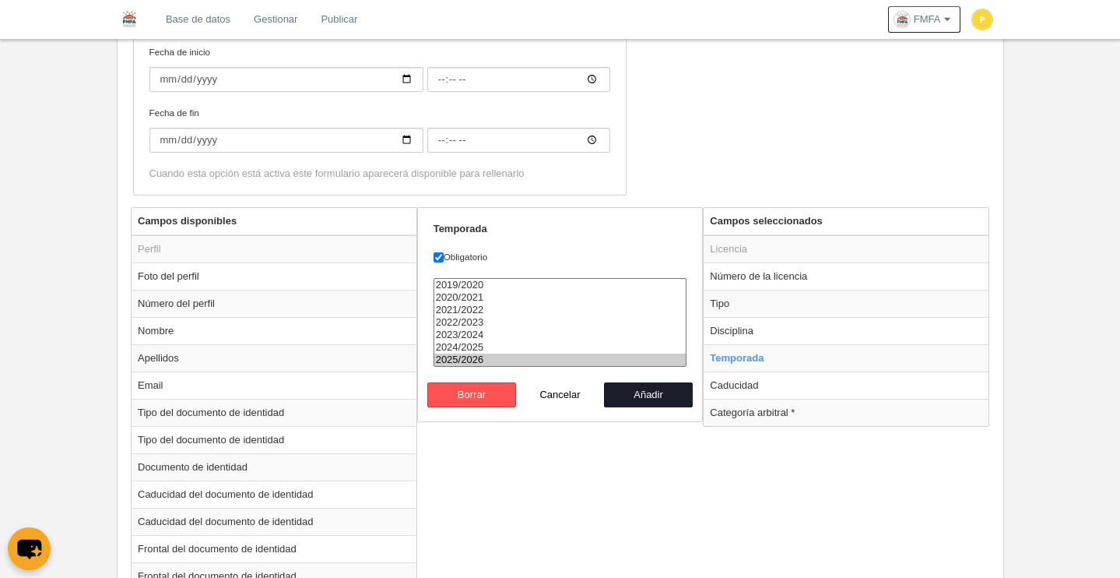
scroll to position [473, 0]
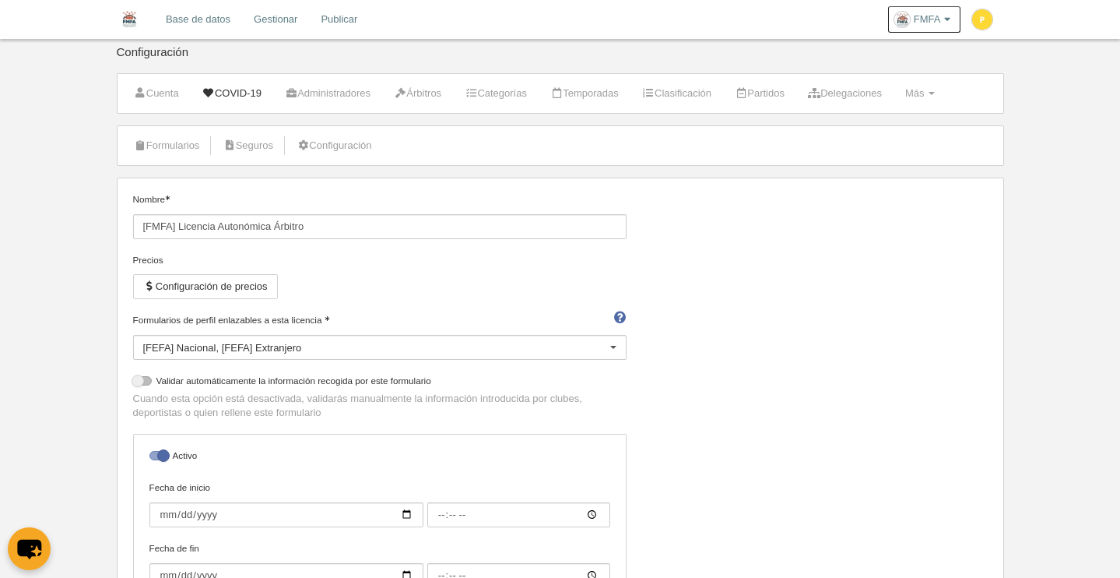
scroll to position [0, 0]
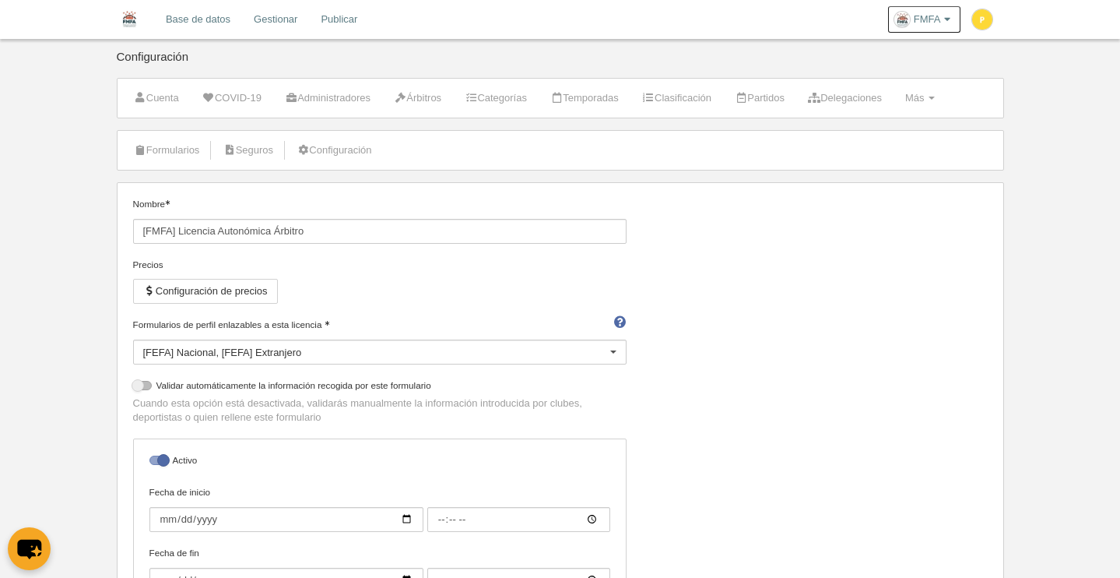
click at [186, 19] on link "Base de datos" at bounding box center [198, 19] width 88 height 39
